Goal: Task Accomplishment & Management: Manage account settings

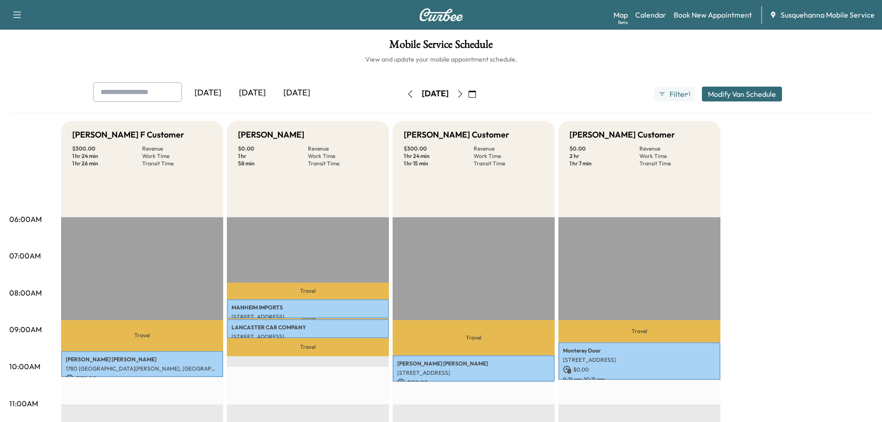
click at [464, 94] on icon "button" at bounding box center [459, 93] width 7 height 7
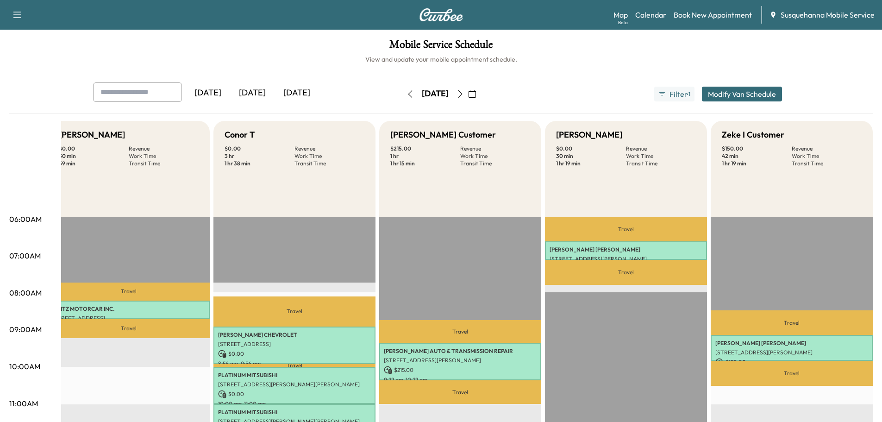
click at [464, 94] on icon "button" at bounding box center [459, 93] width 7 height 7
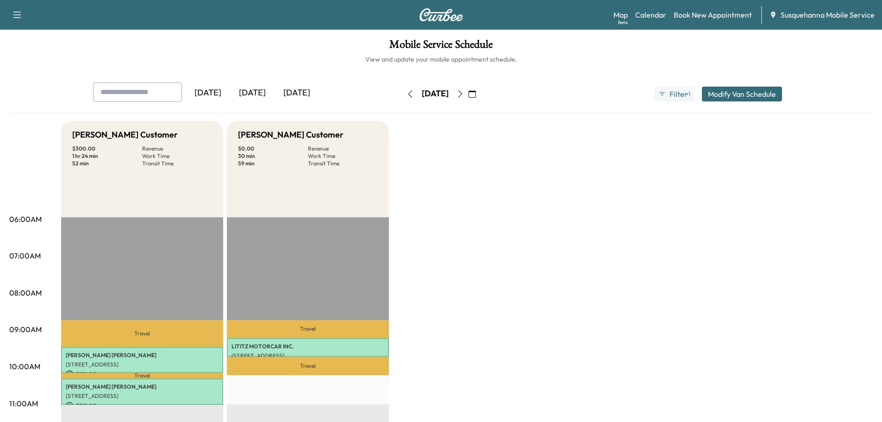
click at [464, 93] on icon "button" at bounding box center [459, 93] width 7 height 7
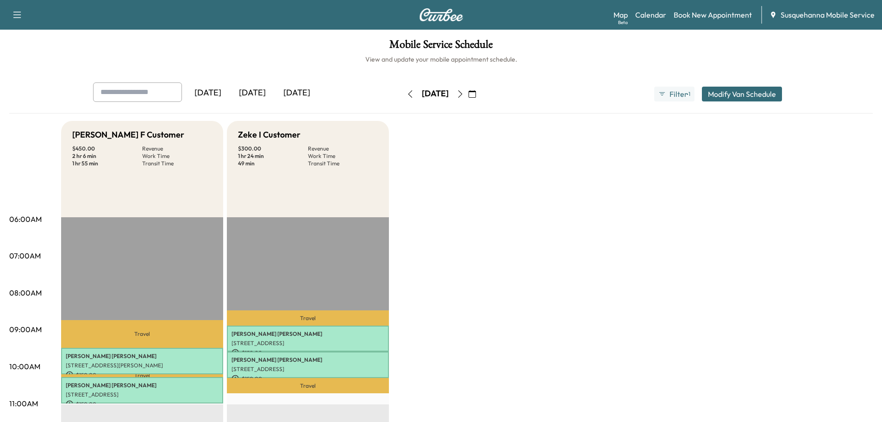
click at [406, 95] on icon "button" at bounding box center [409, 93] width 7 height 7
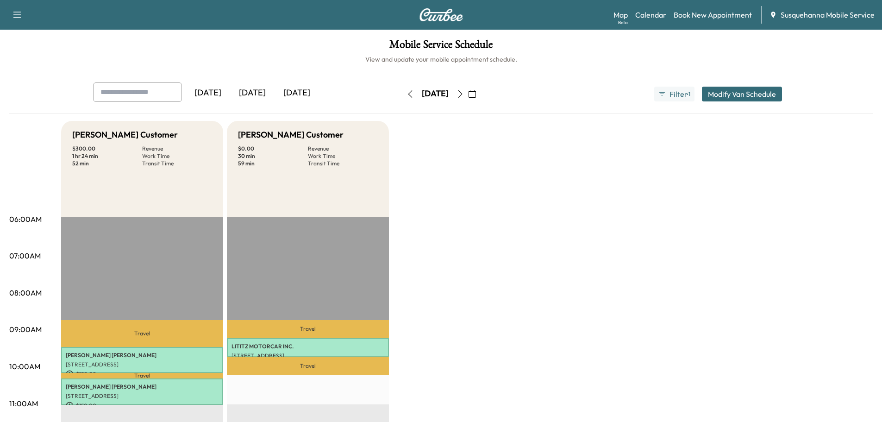
click at [406, 95] on icon "button" at bounding box center [409, 93] width 7 height 7
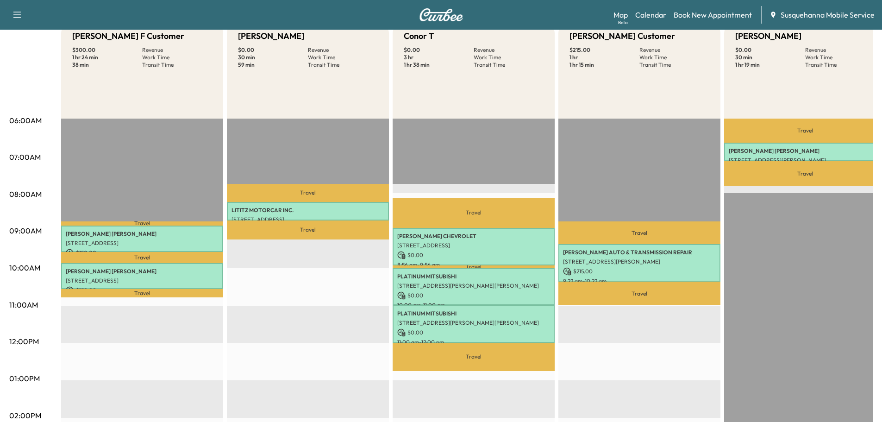
scroll to position [148, 0]
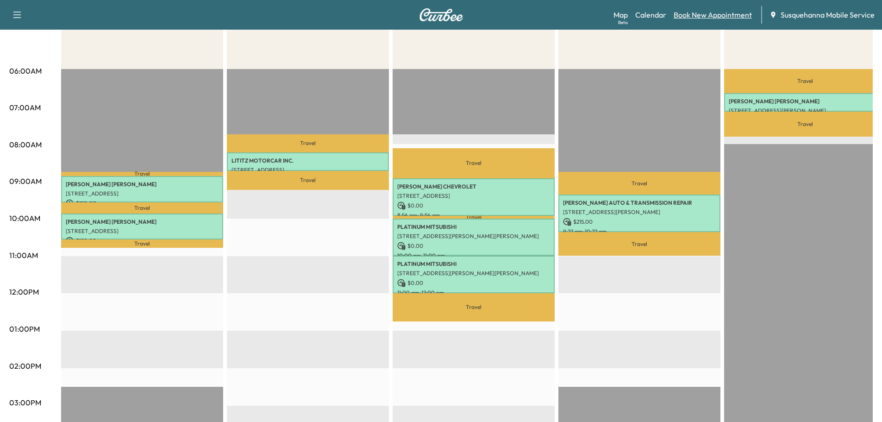
click at [733, 16] on link "Book New Appointment" at bounding box center [712, 14] width 78 height 11
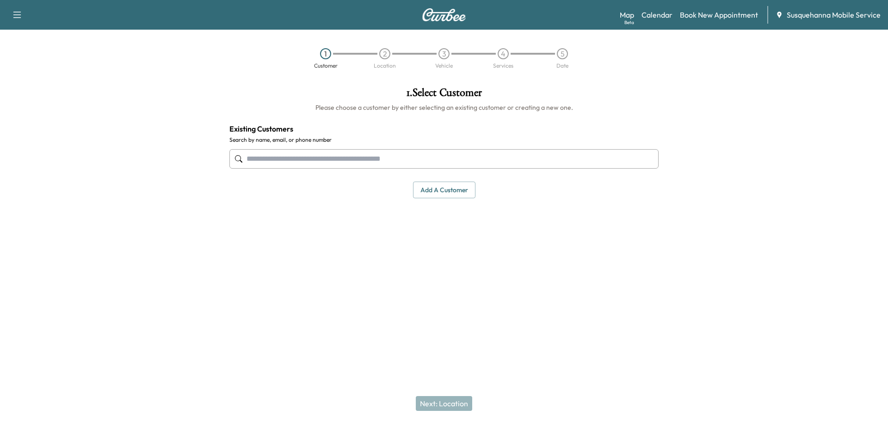
click at [404, 156] on input "text" at bounding box center [444, 158] width 429 height 19
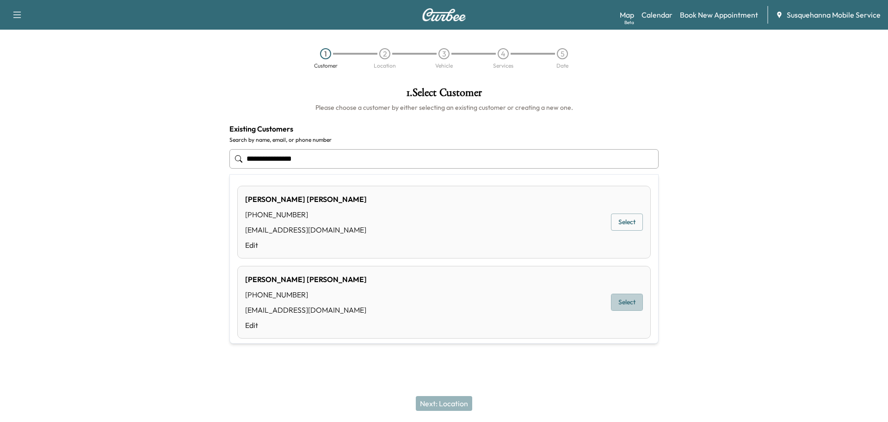
click at [628, 306] on button "Select" at bounding box center [627, 301] width 32 height 17
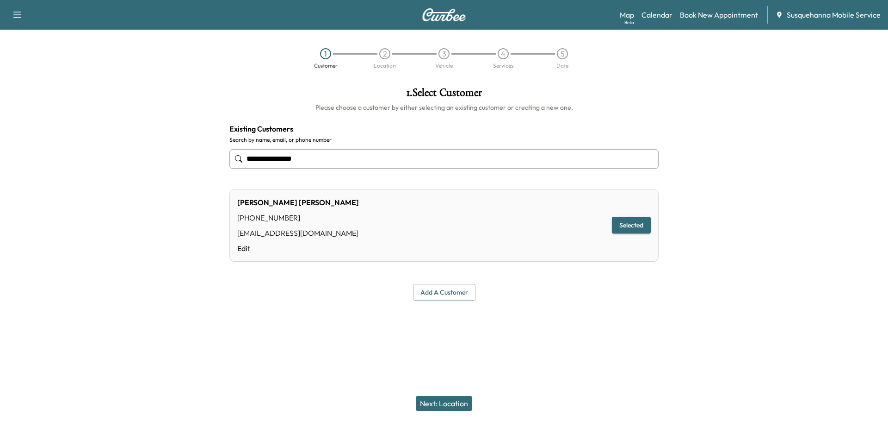
type input "**********"
click at [457, 400] on button "Next: Location" at bounding box center [444, 403] width 56 height 15
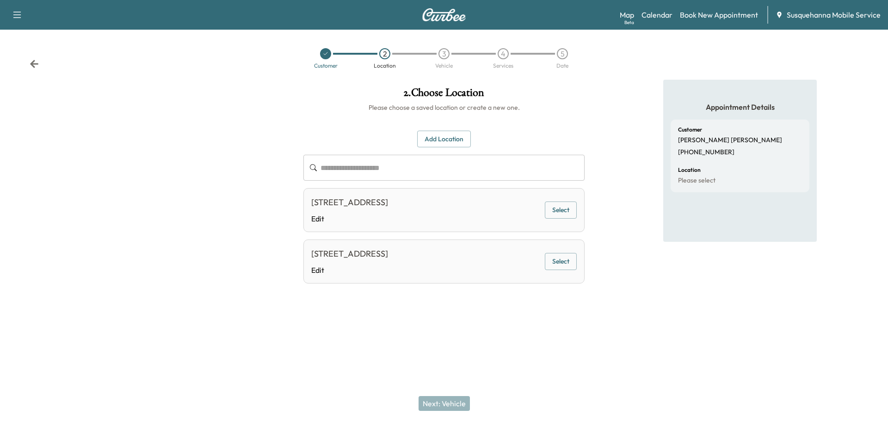
click at [553, 261] on button "Select" at bounding box center [561, 261] width 32 height 17
click at [449, 395] on div "Next: Vehicle" at bounding box center [444, 403] width 888 height 37
click at [449, 404] on button "Next: Vehicle" at bounding box center [444, 403] width 51 height 15
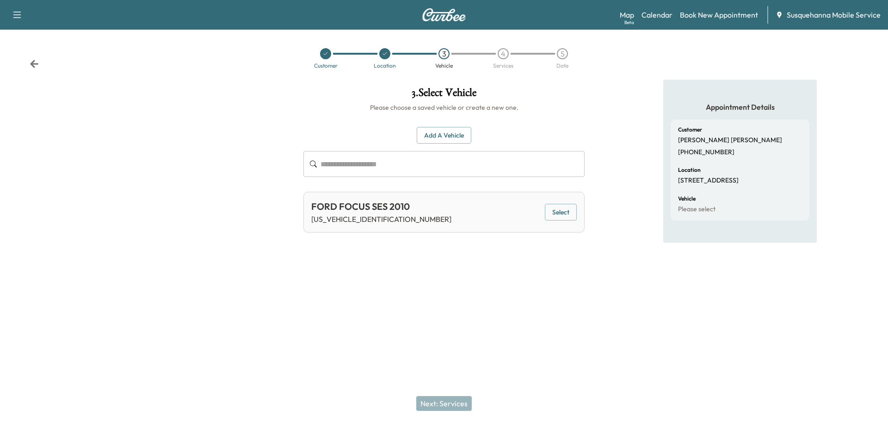
click at [457, 136] on button "Add a Vehicle" at bounding box center [444, 135] width 55 height 17
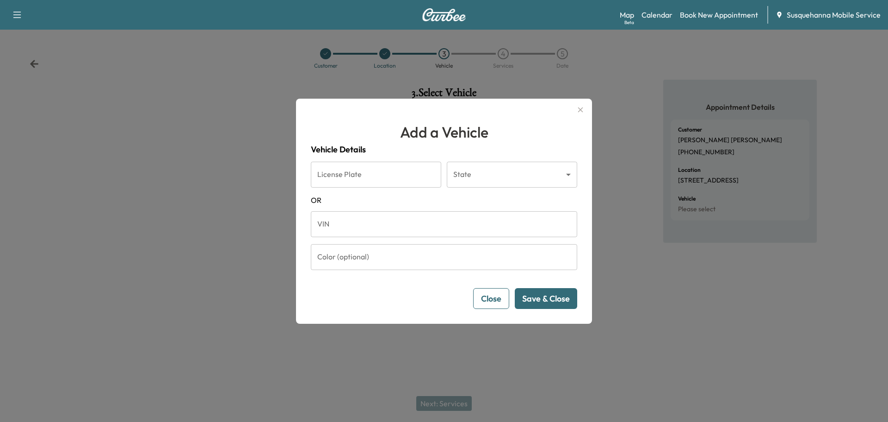
click at [403, 221] on input "VIN" at bounding box center [444, 224] width 267 height 26
paste input "**********"
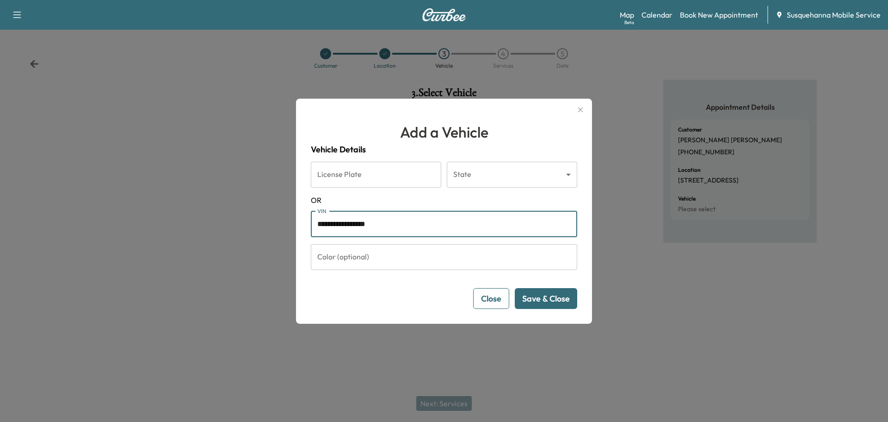
type input "**********"
click at [559, 299] on button "Save & Close" at bounding box center [546, 298] width 62 height 21
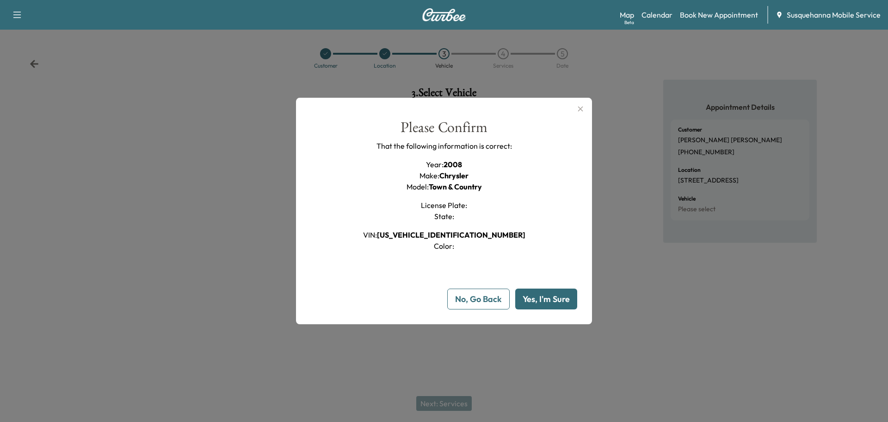
click at [441, 402] on div at bounding box center [444, 211] width 888 height 422
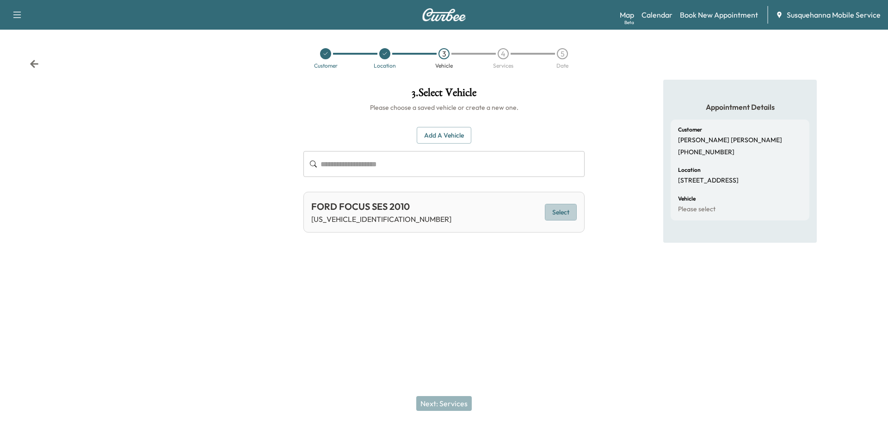
click at [559, 217] on button "Select" at bounding box center [561, 212] width 32 height 17
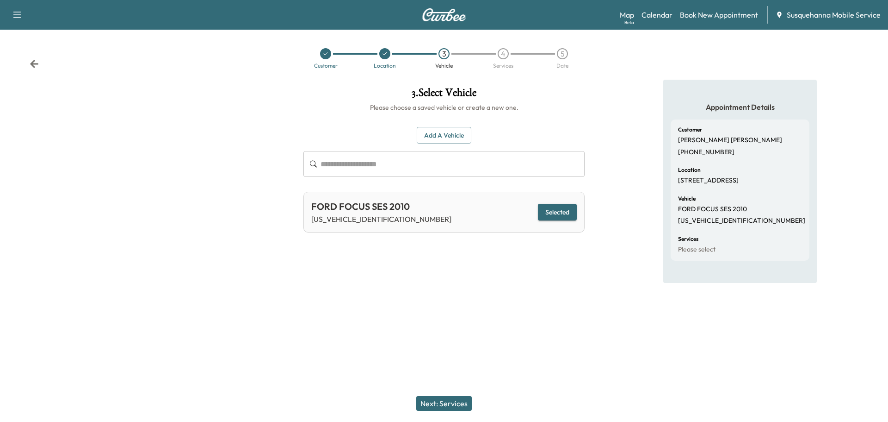
click at [453, 140] on button "Add a Vehicle" at bounding box center [444, 135] width 55 height 17
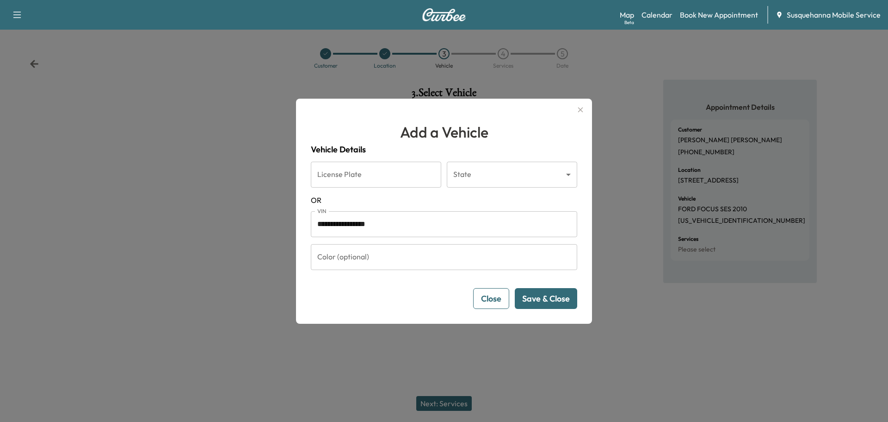
click at [545, 309] on div "**********" at bounding box center [444, 211] width 296 height 225
click at [545, 302] on button "Save & Close" at bounding box center [546, 298] width 62 height 21
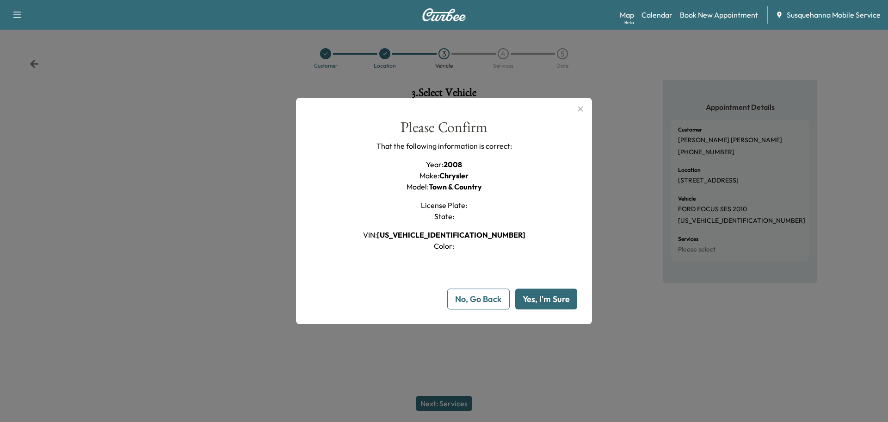
click at [545, 302] on button "Yes, I'm Sure" at bounding box center [546, 298] width 62 height 21
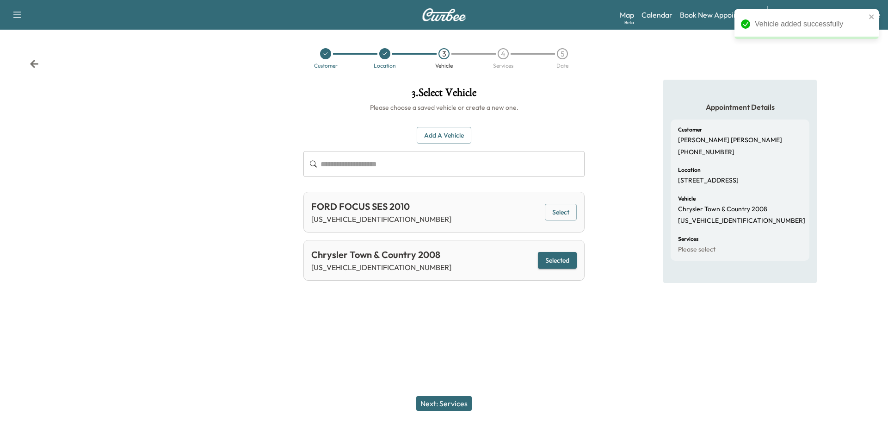
click at [452, 400] on button "Next: Services" at bounding box center [444, 403] width 56 height 15
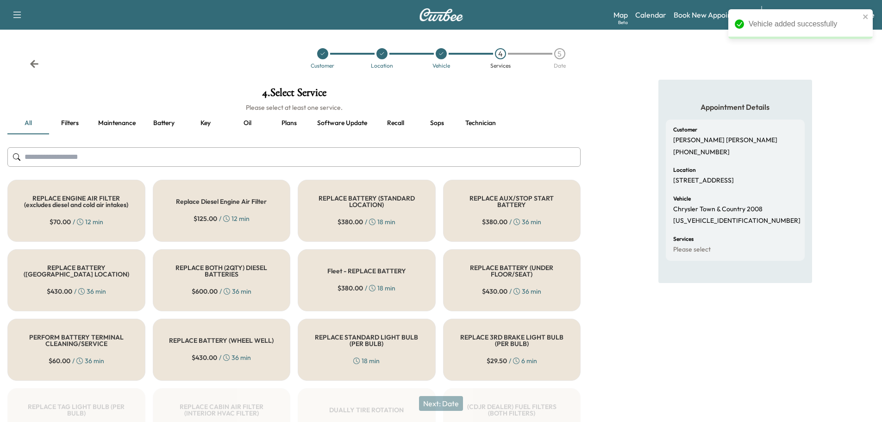
click at [392, 164] on input "text" at bounding box center [293, 156] width 573 height 19
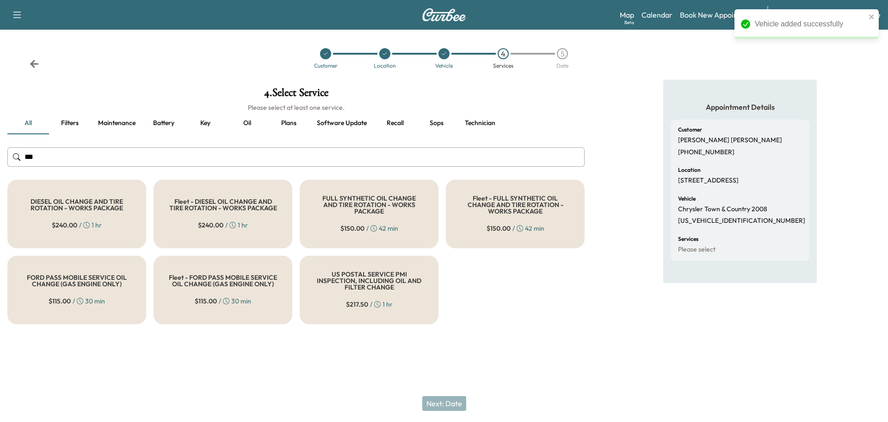
type input "***"
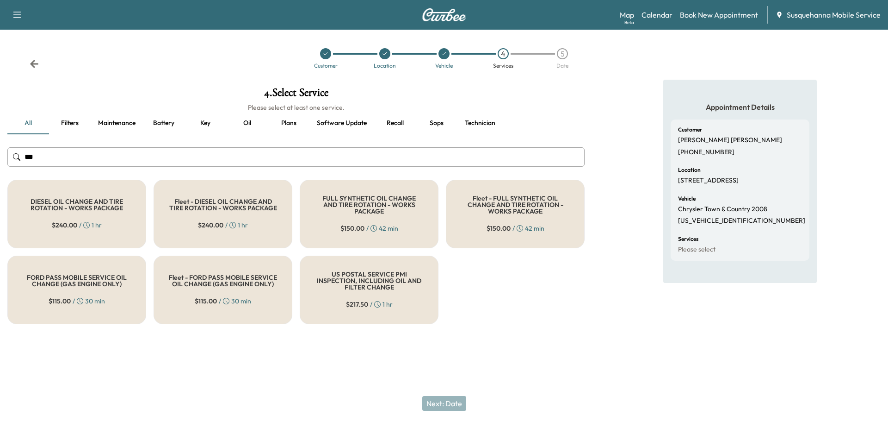
click at [381, 211] on h5 "FULL SYNTHETIC OIL CHANGE AND TIRE ROTATION - WORKS PACKAGE" at bounding box center [369, 204] width 108 height 19
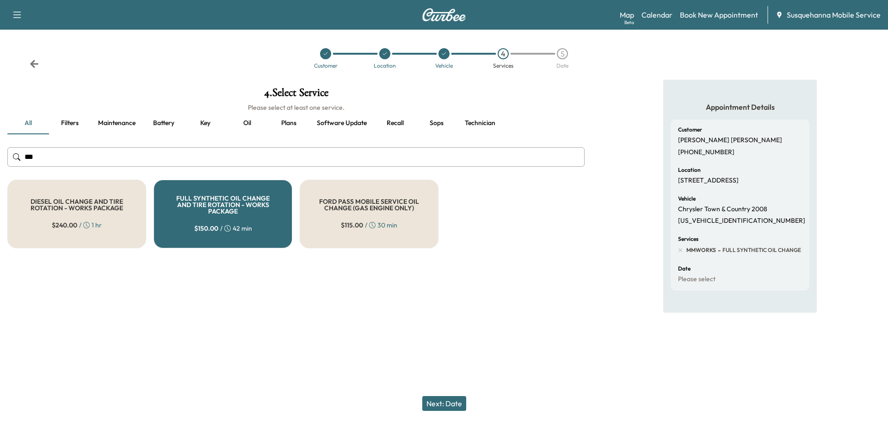
click at [453, 402] on button "Next: Date" at bounding box center [444, 403] width 44 height 15
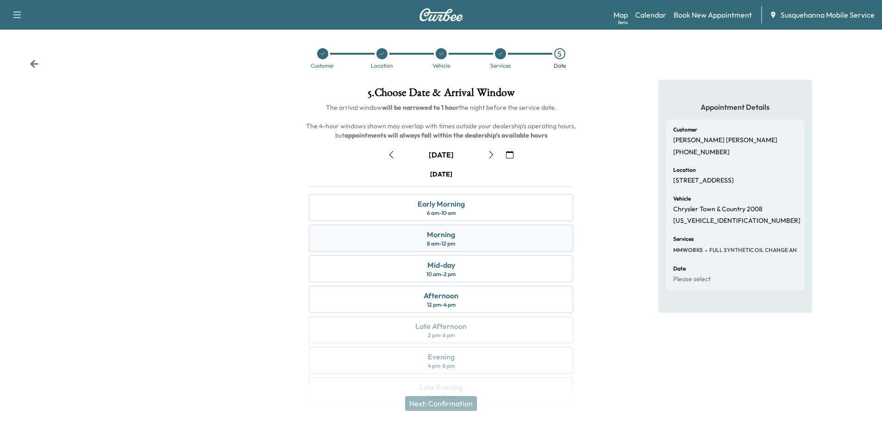
click at [468, 240] on div "Morning 8 am - 12 pm" at bounding box center [441, 237] width 264 height 27
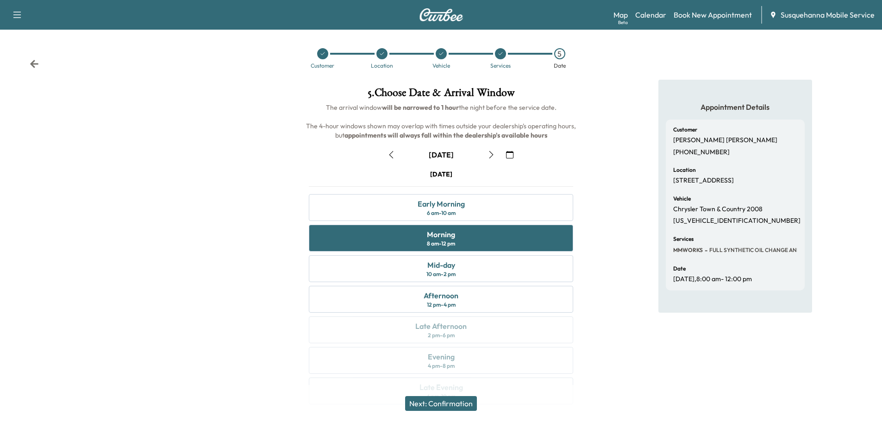
click at [463, 404] on button "Next: Confirmation" at bounding box center [441, 403] width 72 height 15
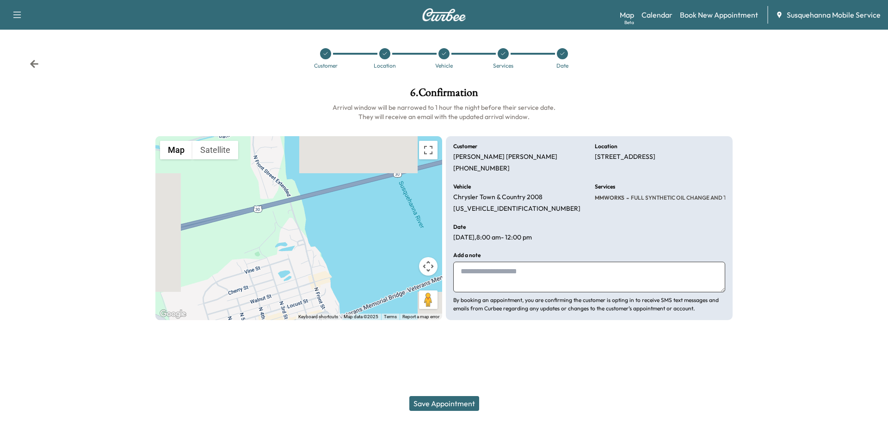
click at [527, 283] on textarea at bounding box center [589, 276] width 272 height 31
type textarea "**********"
click at [451, 403] on button "Save Appointment" at bounding box center [445, 403] width 70 height 15
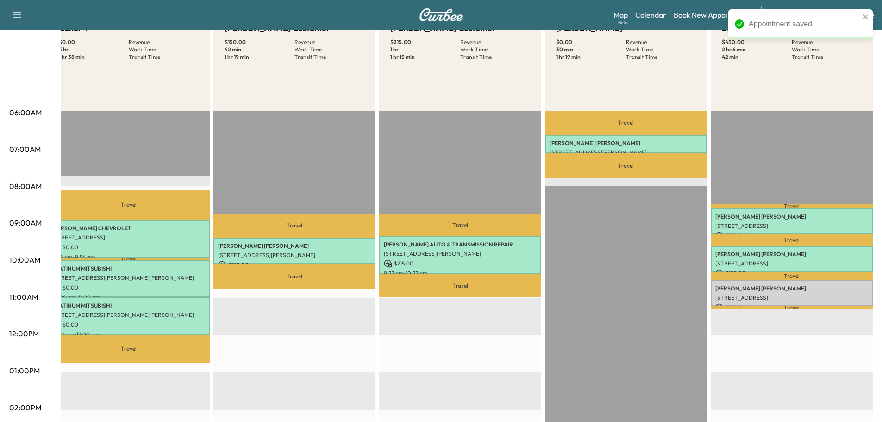
scroll to position [8, 0]
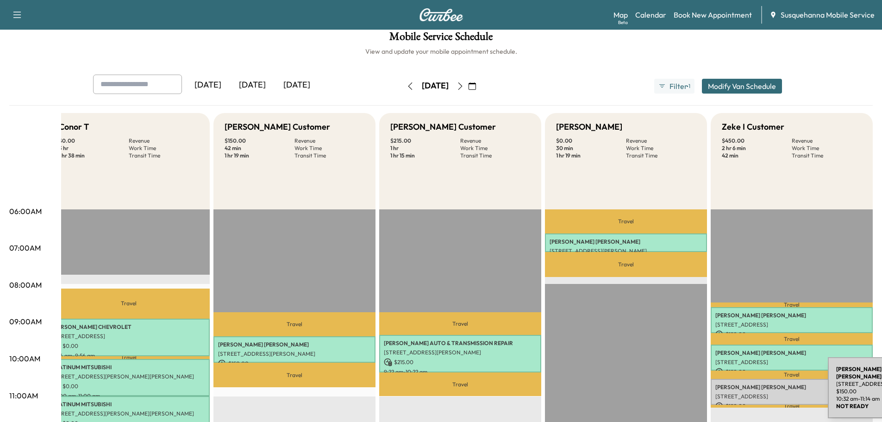
click at [758, 389] on div "[PERSON_NAME] [STREET_ADDRESS] $ 150.00 10:32 am - 11:14 am" at bounding box center [791, 392] width 162 height 26
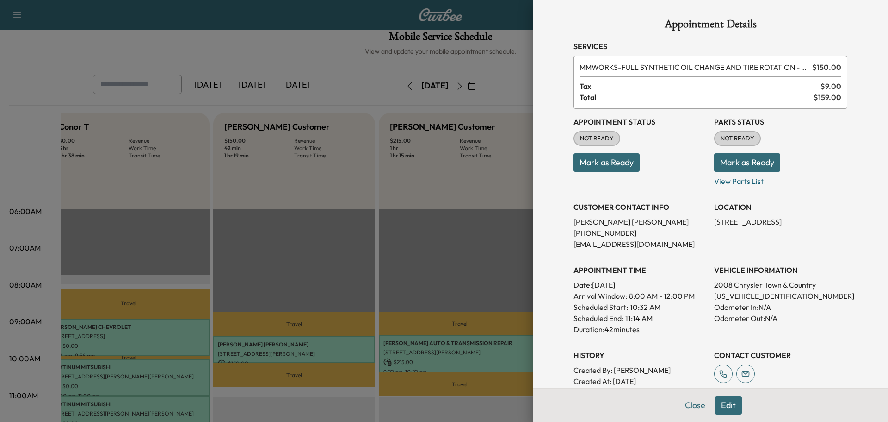
click at [730, 407] on button "Edit" at bounding box center [728, 405] width 27 height 19
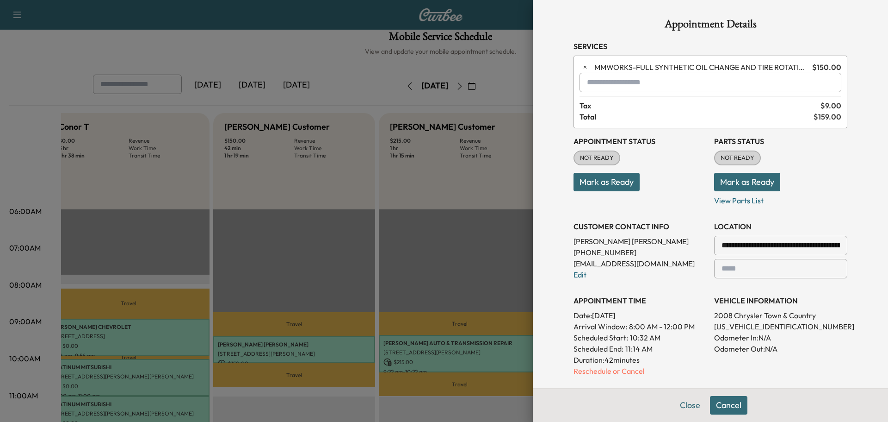
click at [615, 89] on input "text" at bounding box center [711, 82] width 262 height 19
click at [619, 108] on p "TJJ - Tech: [PERSON_NAME]" at bounding box center [677, 106] width 201 height 13
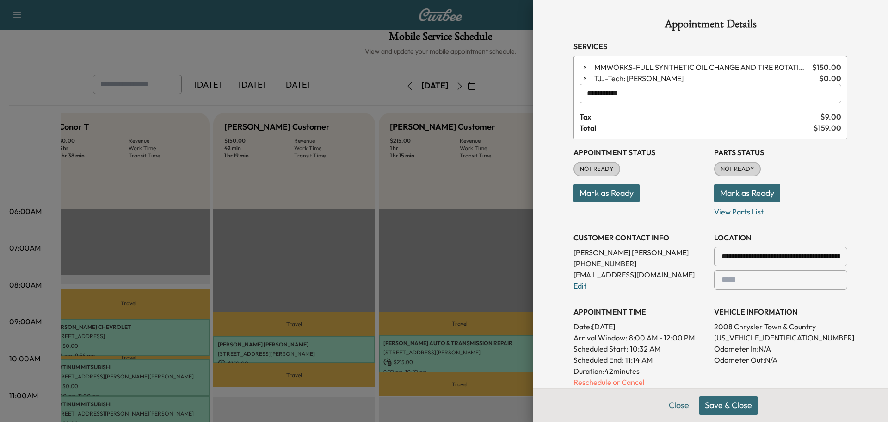
type input "**********"
click at [708, 397] on button "Save & Close" at bounding box center [728, 405] width 59 height 19
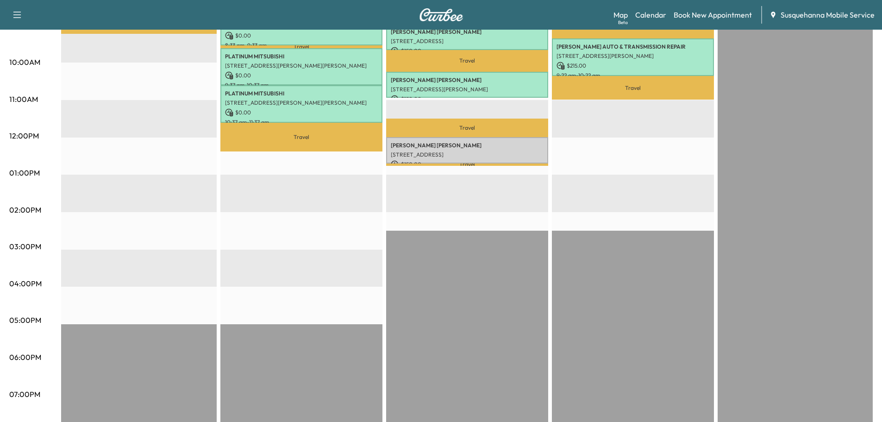
scroll to position [156, 0]
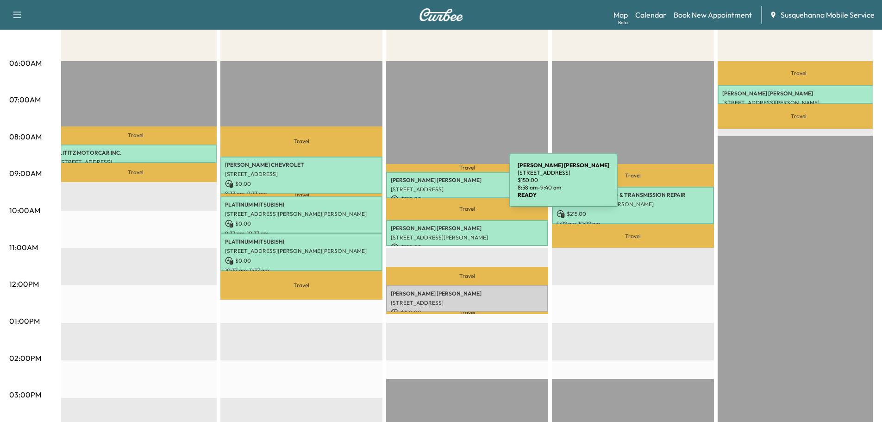
click at [440, 186] on p "[STREET_ADDRESS]" at bounding box center [467, 189] width 153 height 7
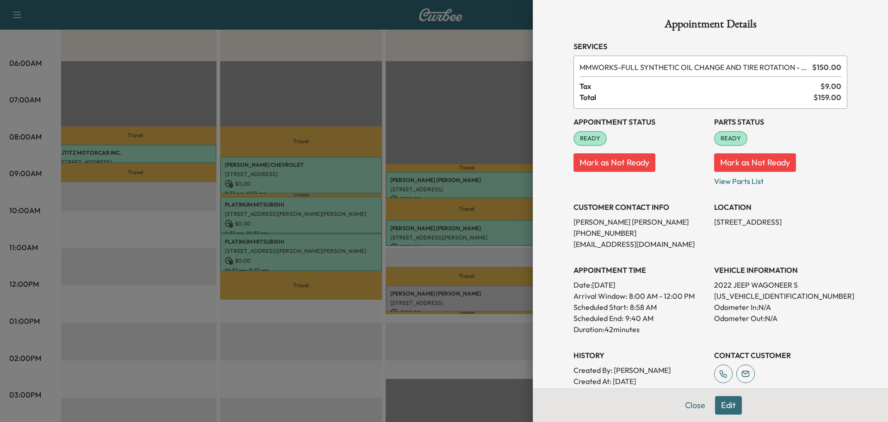
click at [718, 403] on button "Edit" at bounding box center [728, 405] width 27 height 19
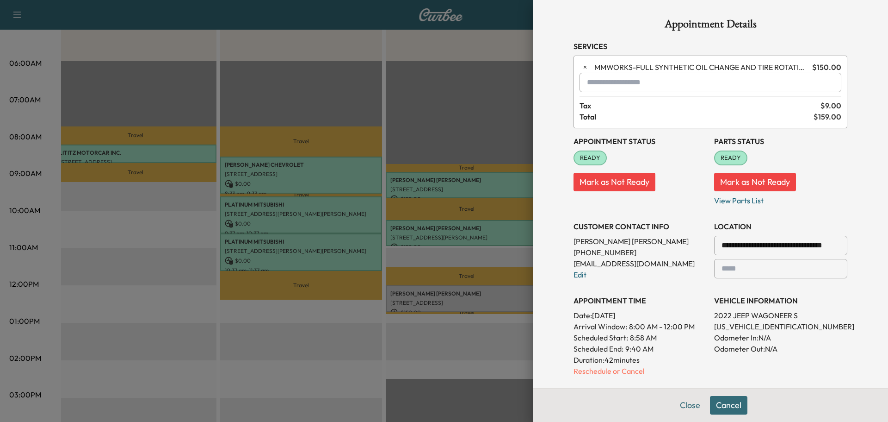
click at [628, 90] on input "text" at bounding box center [711, 82] width 262 height 19
click at [629, 105] on p "TBF - Tech: [PERSON_NAME] F" at bounding box center [677, 106] width 201 height 13
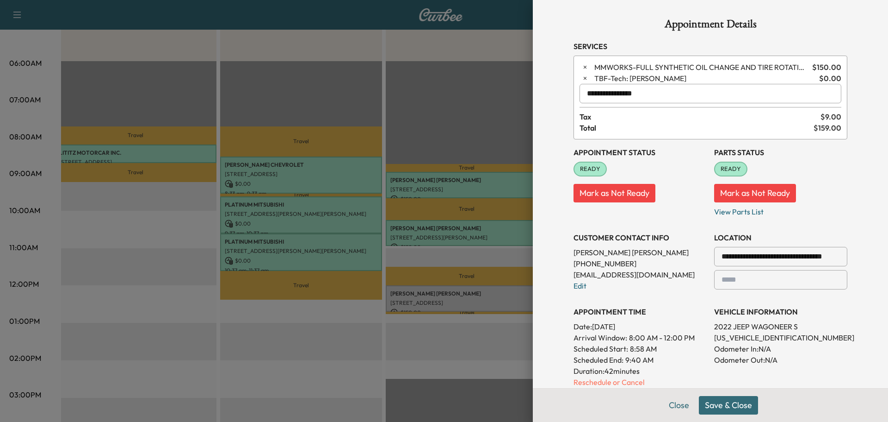
type input "**********"
click at [716, 406] on button "Save & Close" at bounding box center [728, 405] width 59 height 19
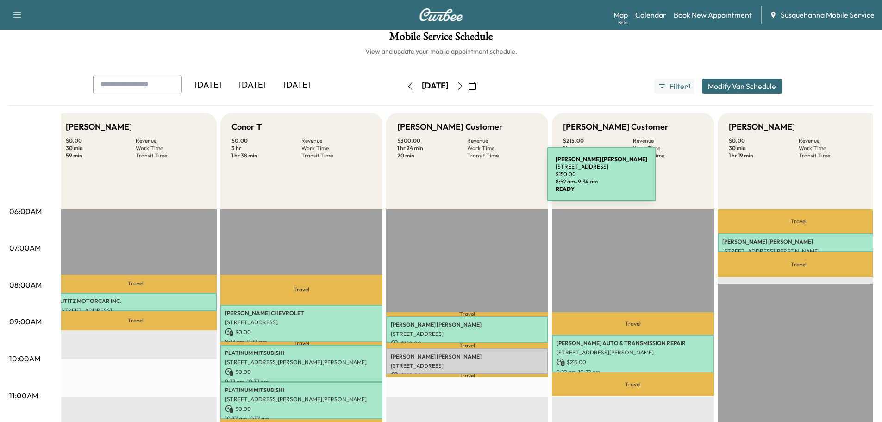
scroll to position [106, 0]
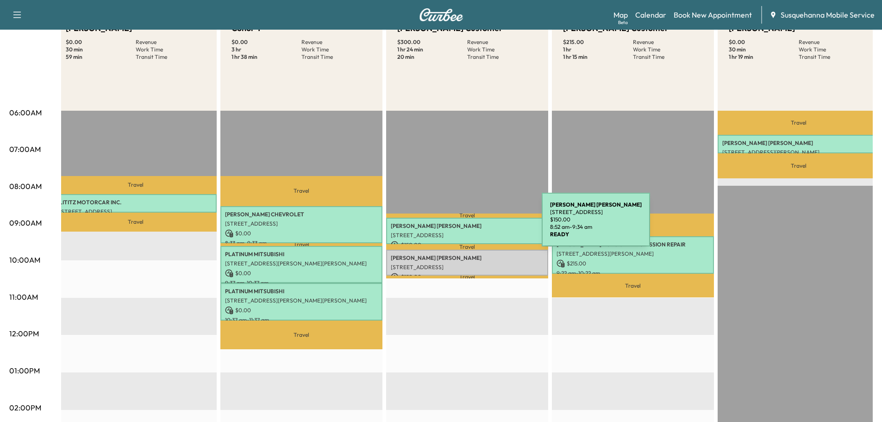
click at [472, 225] on p "[PERSON_NAME]" at bounding box center [467, 225] width 153 height 7
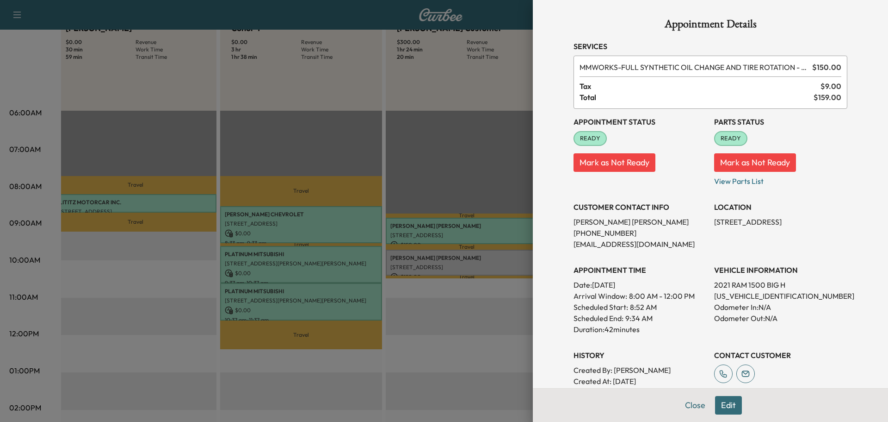
click at [723, 405] on button "Edit" at bounding box center [728, 405] width 27 height 19
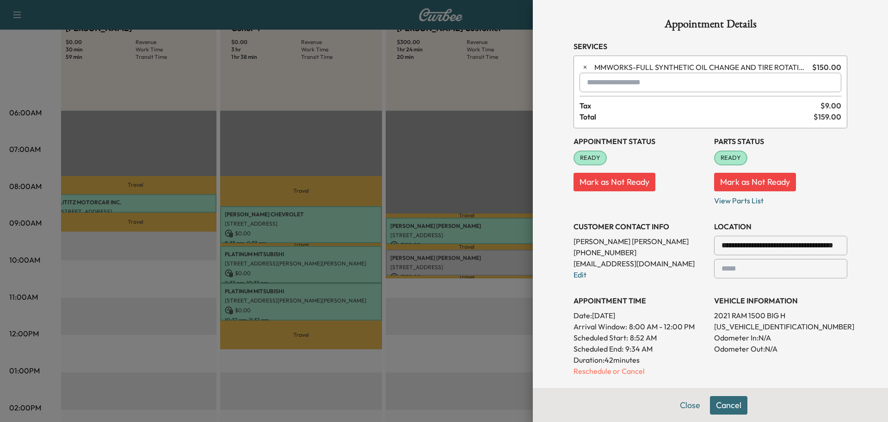
click at [619, 86] on input "text" at bounding box center [711, 82] width 262 height 19
click at [624, 102] on p "TBF - Tech: [PERSON_NAME] F" at bounding box center [677, 106] width 201 height 13
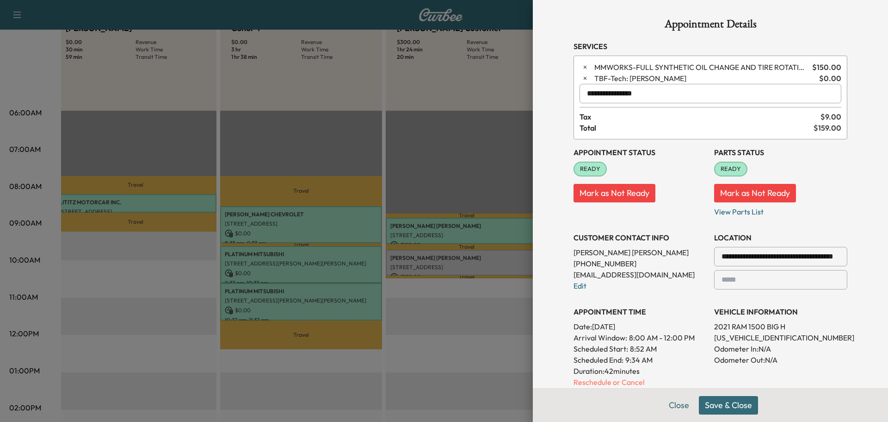
type input "**********"
click at [726, 403] on button "Save & Close" at bounding box center [728, 405] width 59 height 19
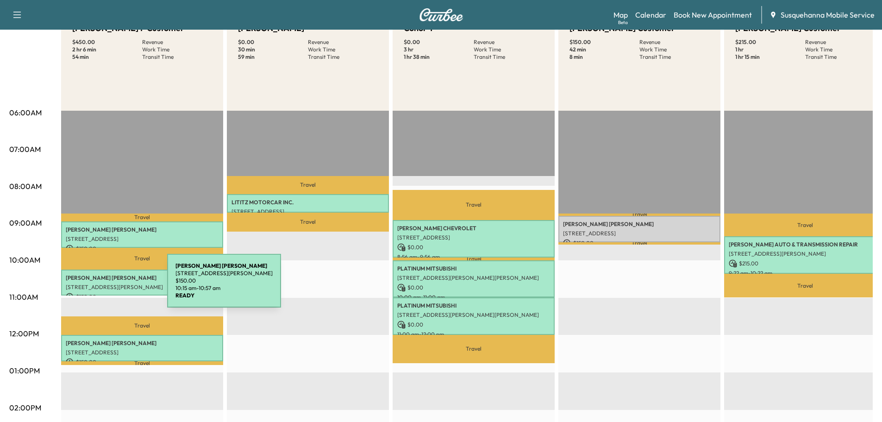
click at [98, 286] on p "[STREET_ADDRESS][PERSON_NAME]" at bounding box center [142, 286] width 153 height 7
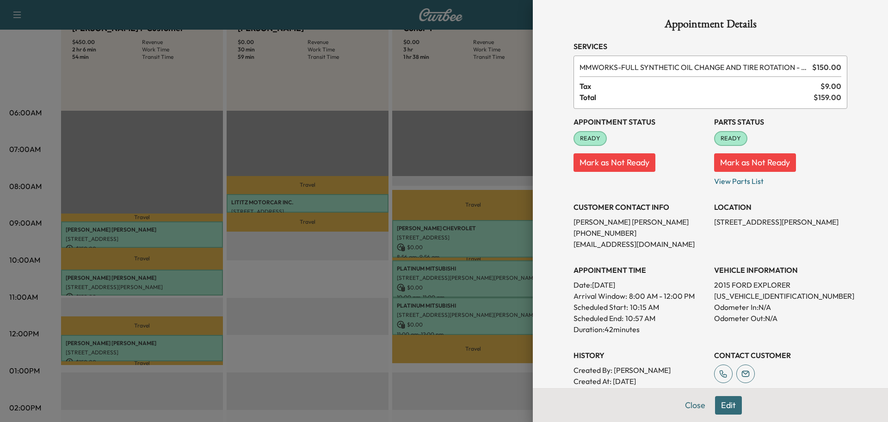
click at [727, 404] on button "Edit" at bounding box center [728, 405] width 27 height 19
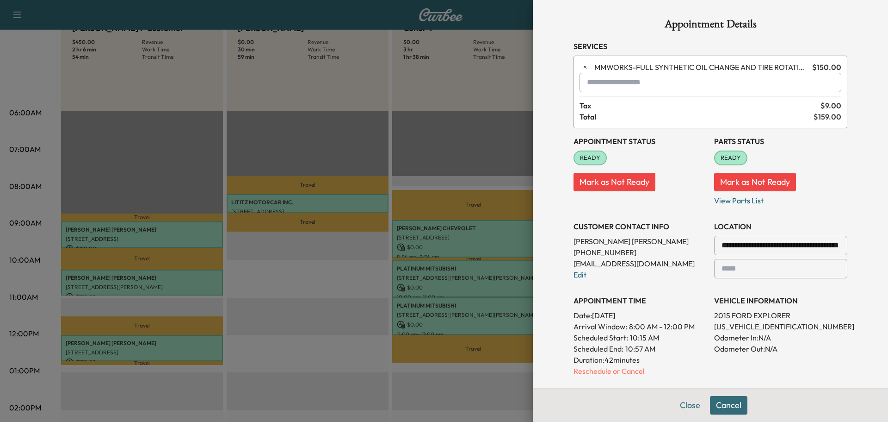
click at [674, 82] on input "text" at bounding box center [711, 82] width 262 height 19
click at [621, 103] on p "TJJ - Tech: [PERSON_NAME]" at bounding box center [677, 106] width 201 height 13
type input "**********"
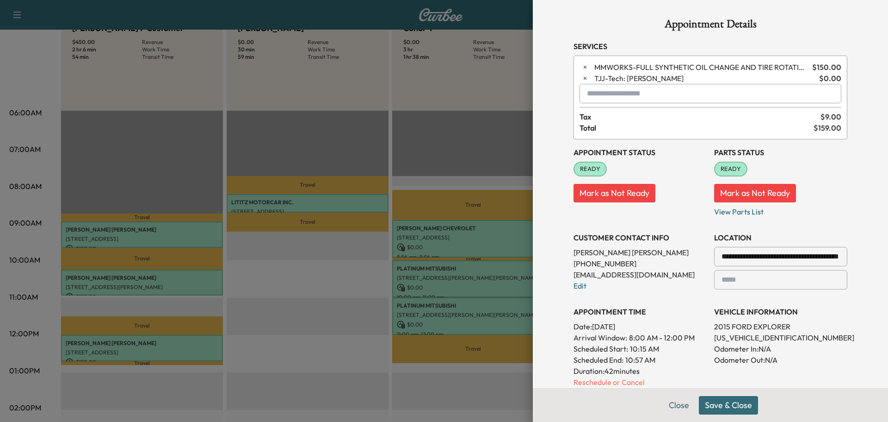
click at [743, 403] on button "Save & Close" at bounding box center [728, 405] width 59 height 19
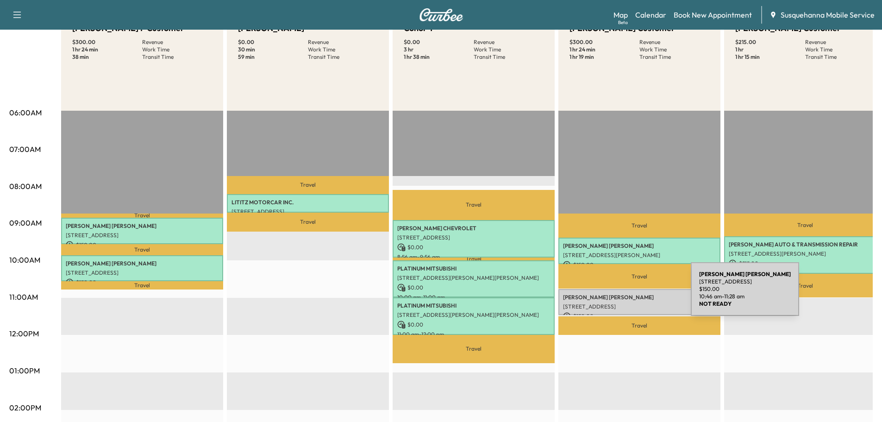
click at [621, 294] on p "[PERSON_NAME]" at bounding box center [639, 296] width 153 height 7
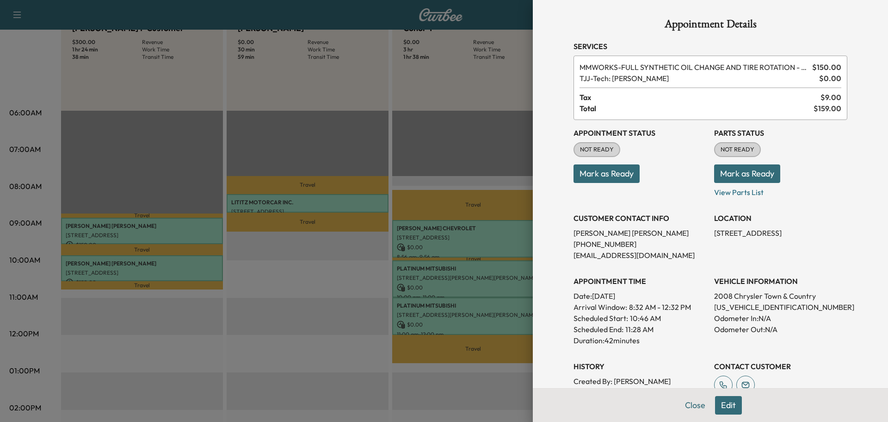
drag, startPoint x: 724, startPoint y: 174, endPoint x: 657, endPoint y: 181, distance: 67.9
click at [724, 174] on button "Mark as Ready" at bounding box center [747, 173] width 66 height 19
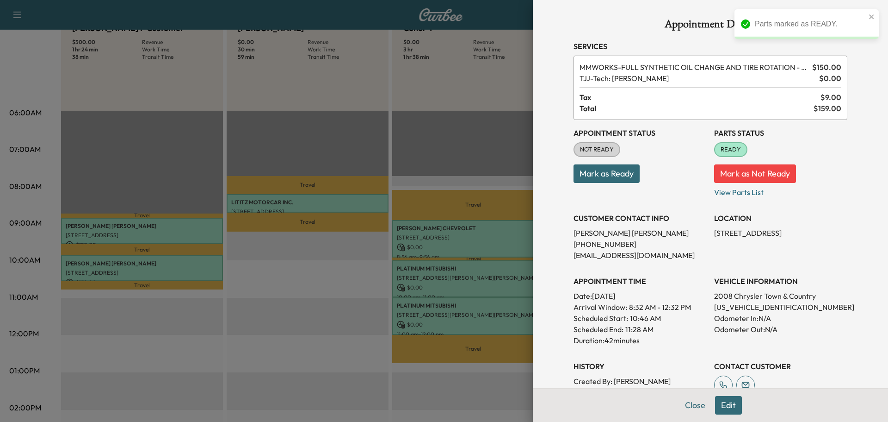
click at [627, 182] on button "Mark as Ready" at bounding box center [607, 173] width 66 height 19
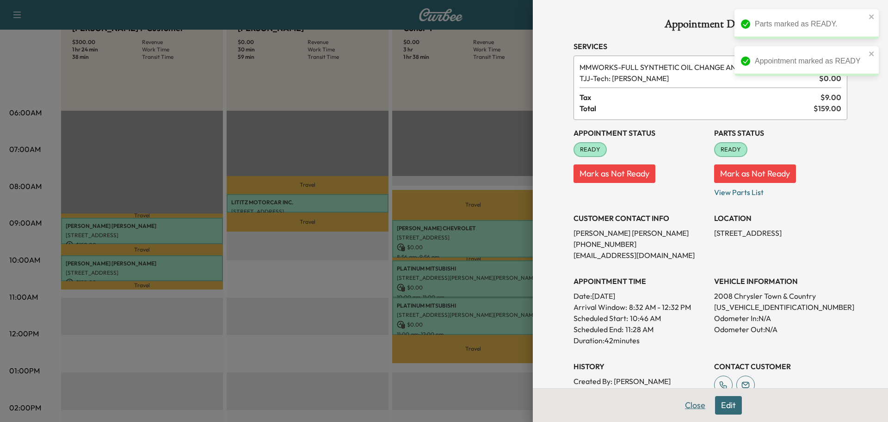
click at [692, 405] on button "Close" at bounding box center [695, 405] width 32 height 19
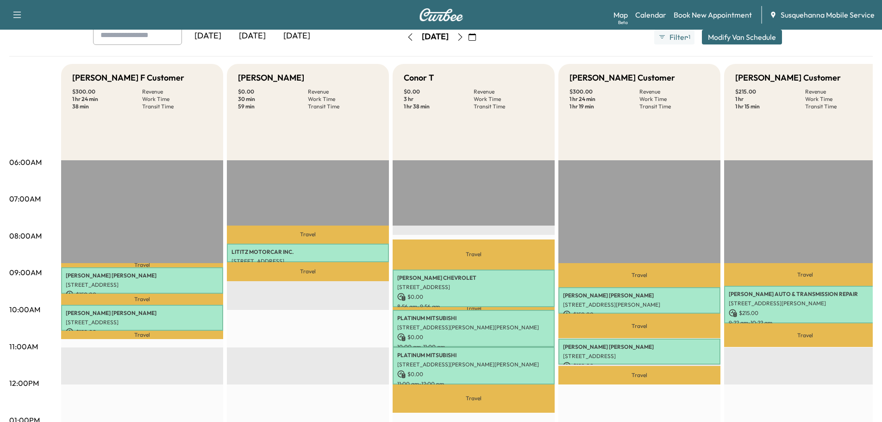
scroll to position [8, 0]
